Goal: Task Accomplishment & Management: Complete application form

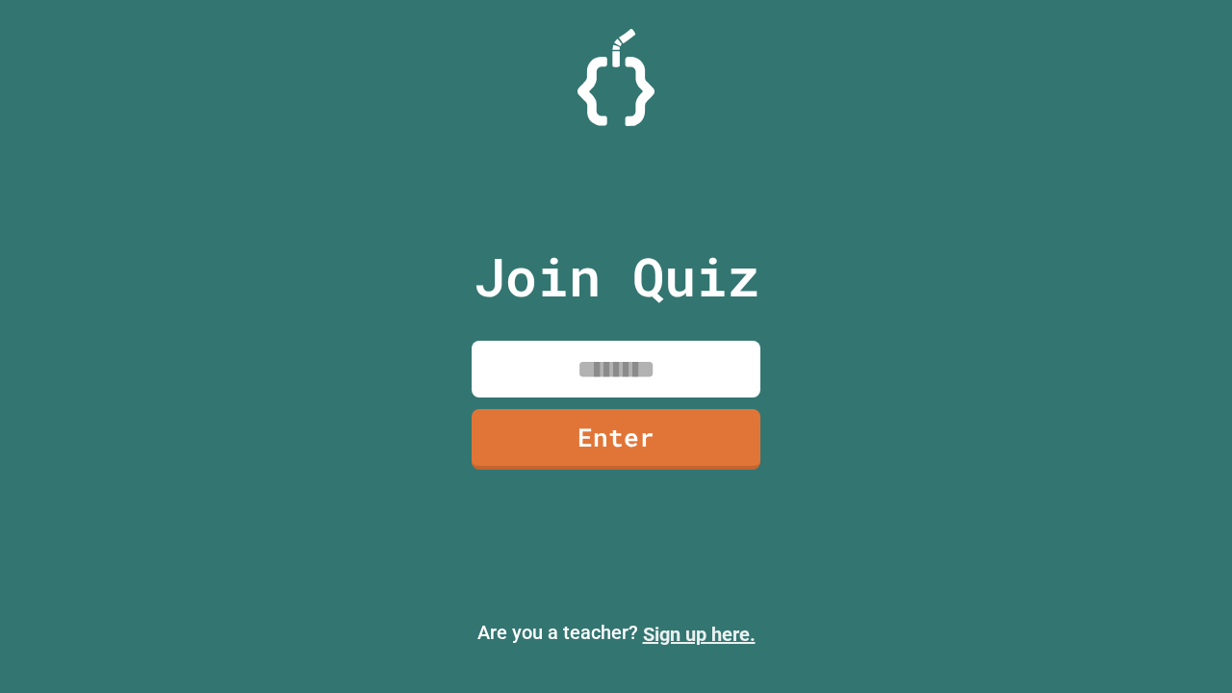
click at [699, 634] on link "Sign up here." at bounding box center [699, 634] width 113 height 23
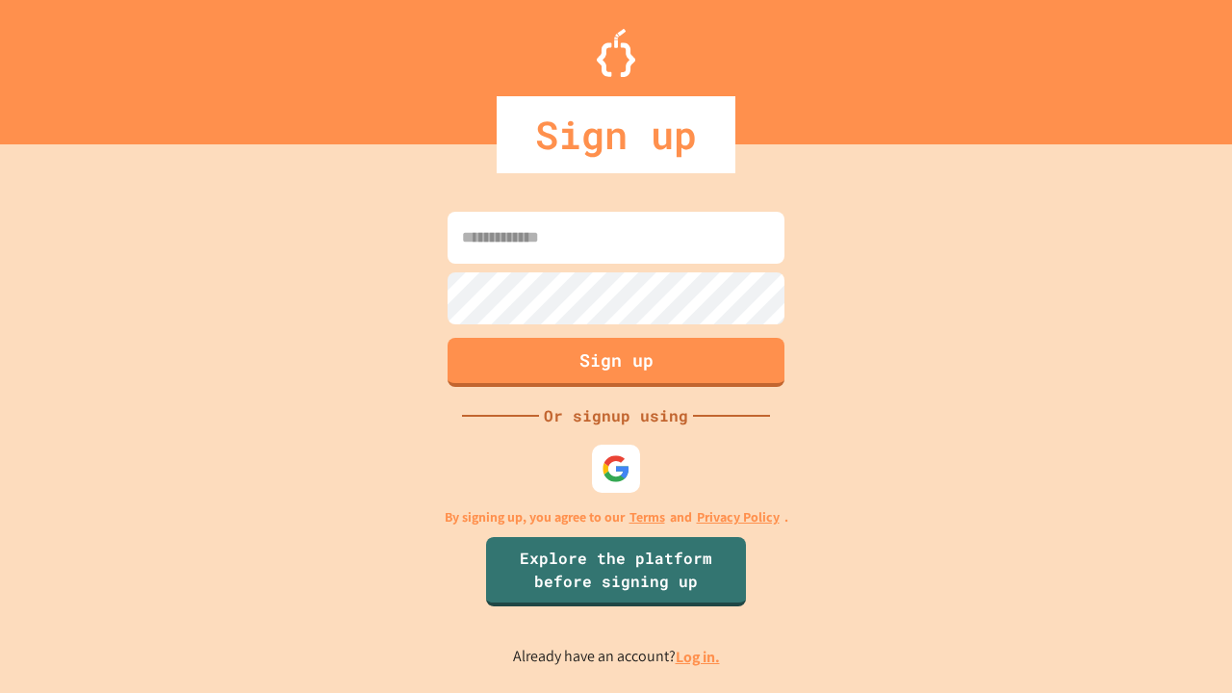
click at [699, 657] on link "Log in." at bounding box center [698, 657] width 44 height 20
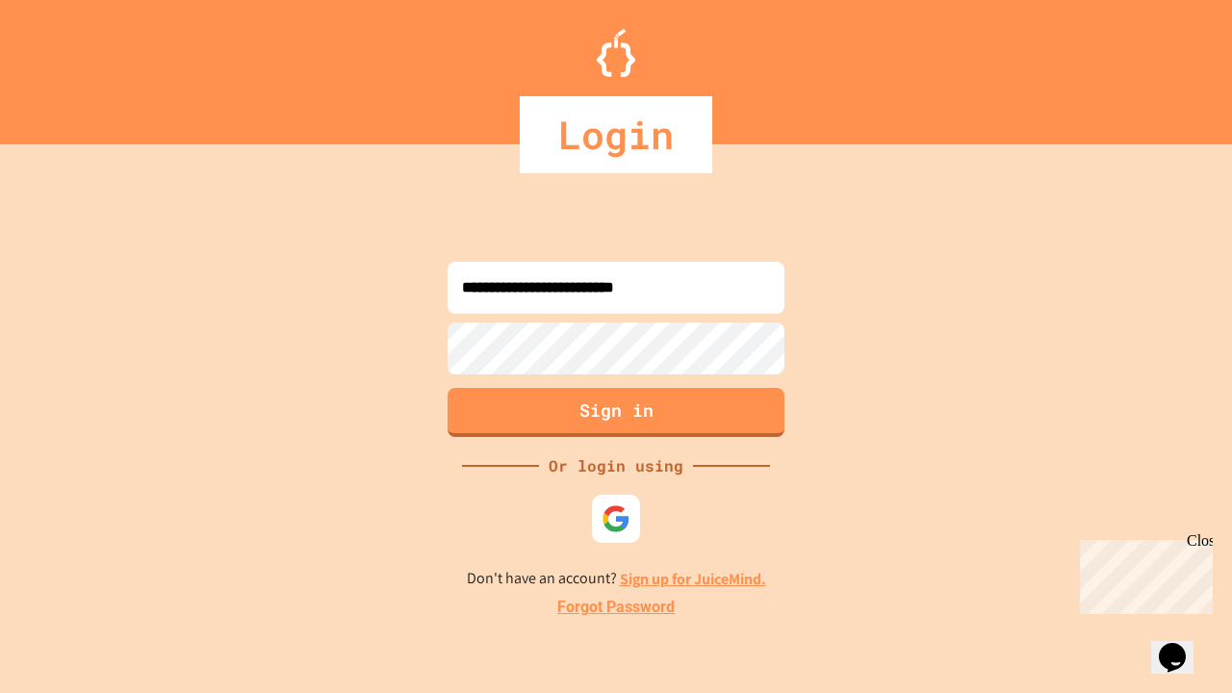
type input "**********"
